Goal: Task Accomplishment & Management: Manage account settings

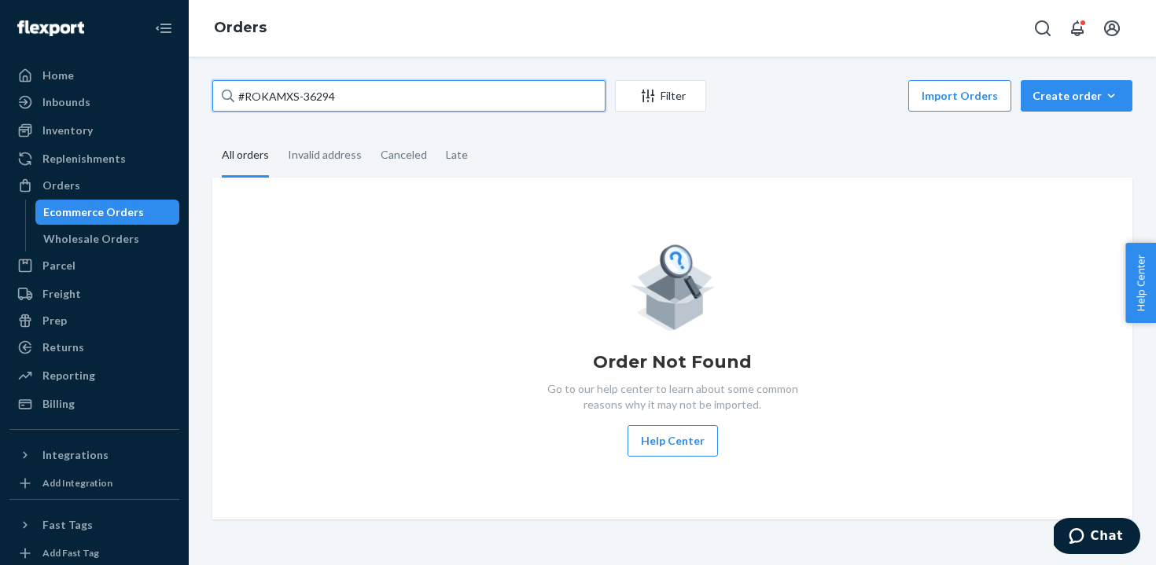
click at [550, 98] on input "#ROKAMXS-36294" at bounding box center [408, 95] width 393 height 31
type input "#ROKAMXS-36344"
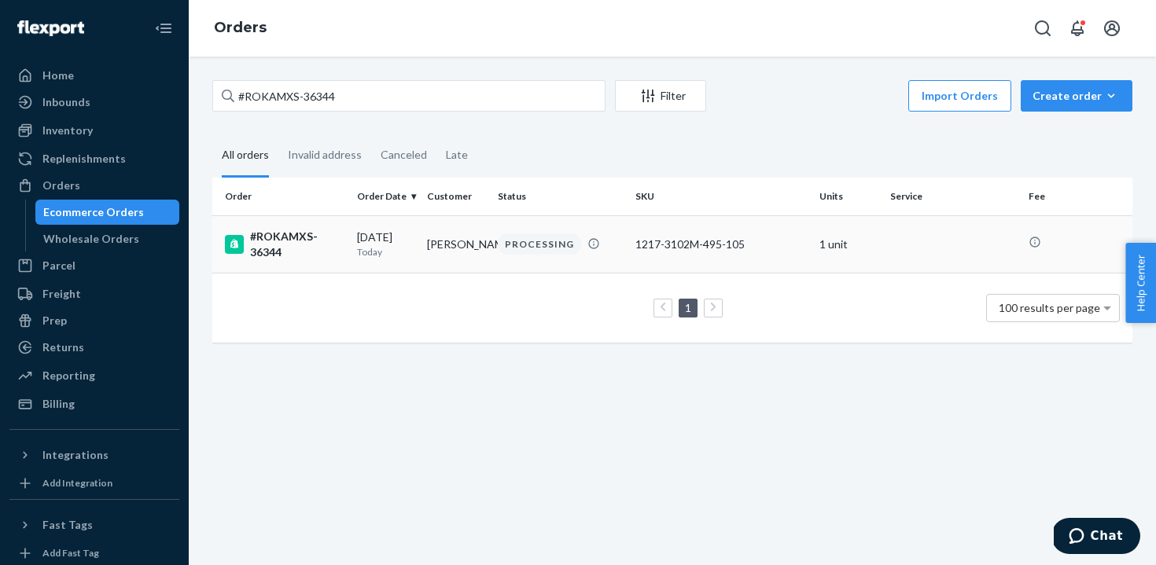
click at [300, 243] on div "#ROKAMXS-36344" at bounding box center [285, 244] width 120 height 31
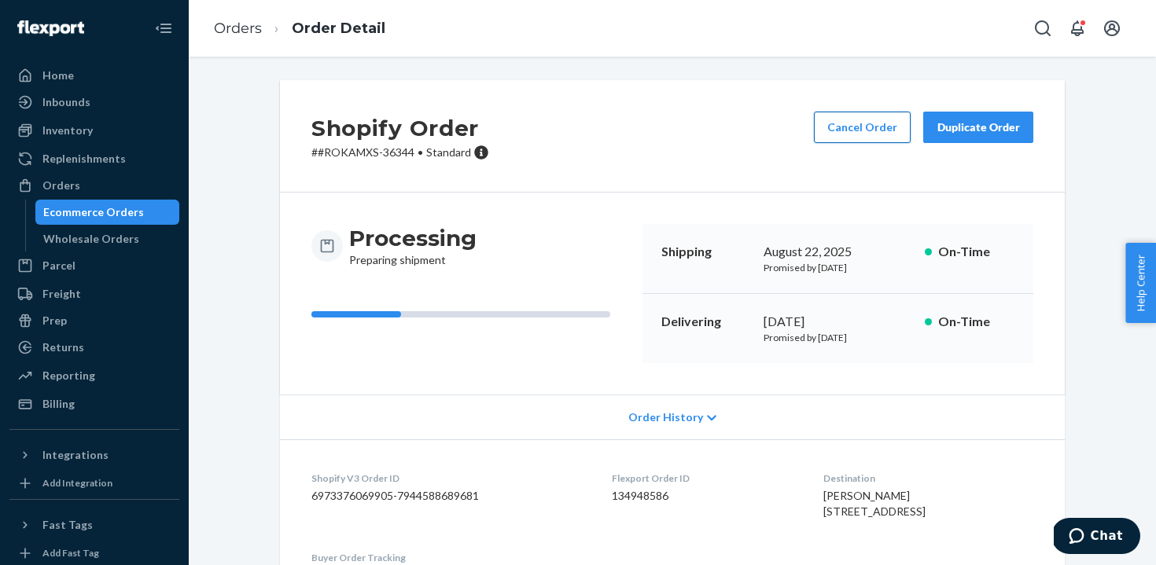
click at [868, 117] on button "Cancel Order" at bounding box center [862, 127] width 97 height 31
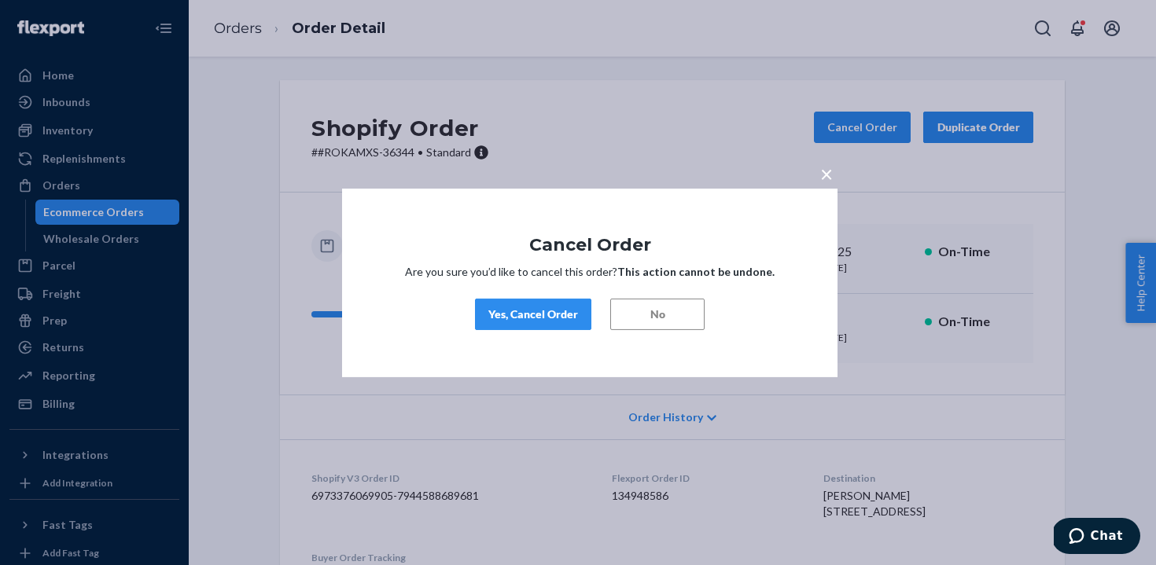
click at [512, 319] on div "Yes, Cancel Order" at bounding box center [533, 315] width 90 height 16
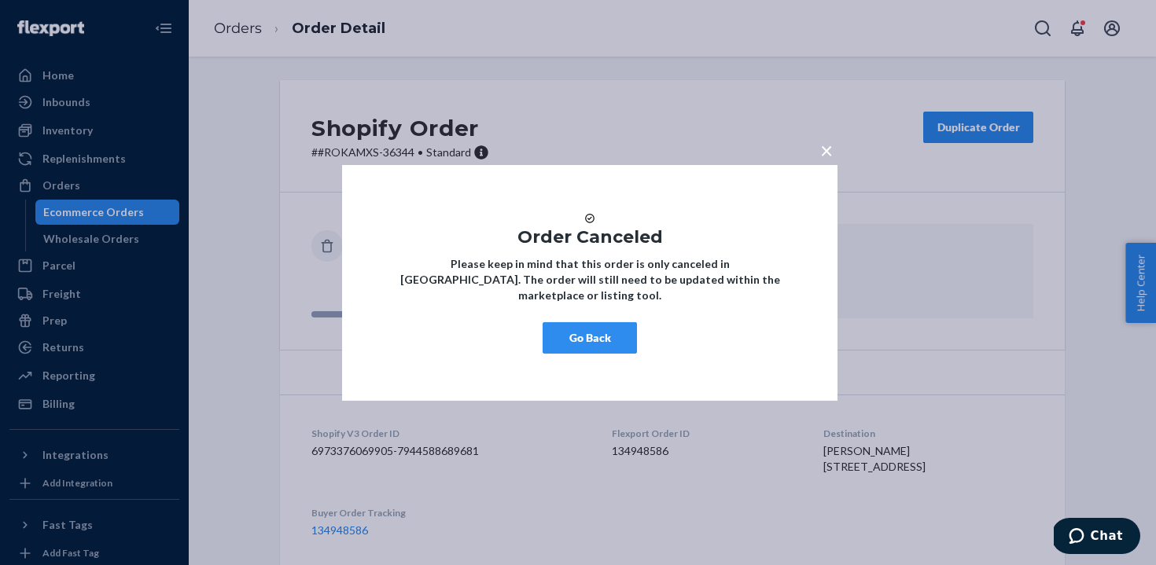
click at [599, 351] on button "Go Back" at bounding box center [590, 337] width 94 height 31
